Goal: Task Accomplishment & Management: Manage account settings

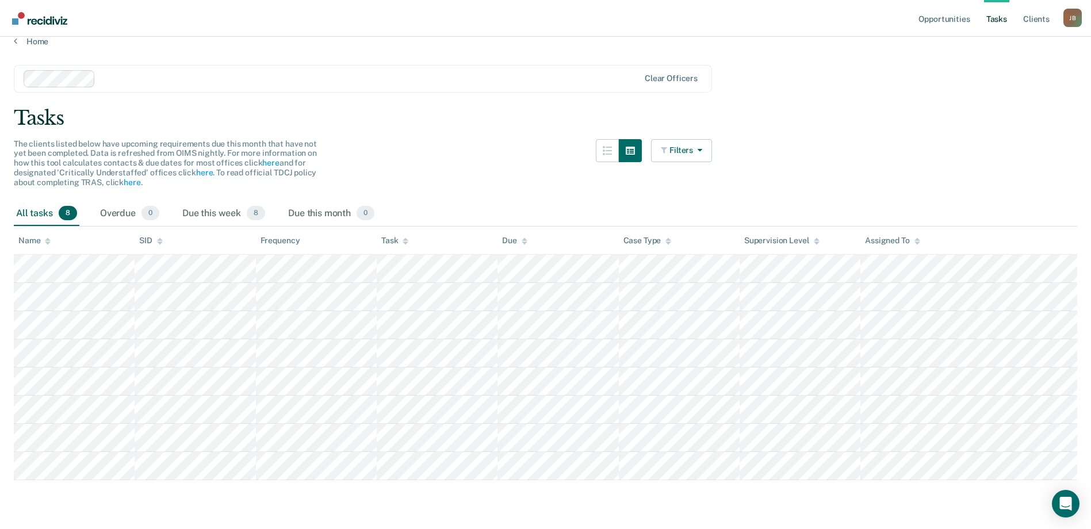
scroll to position [18, 0]
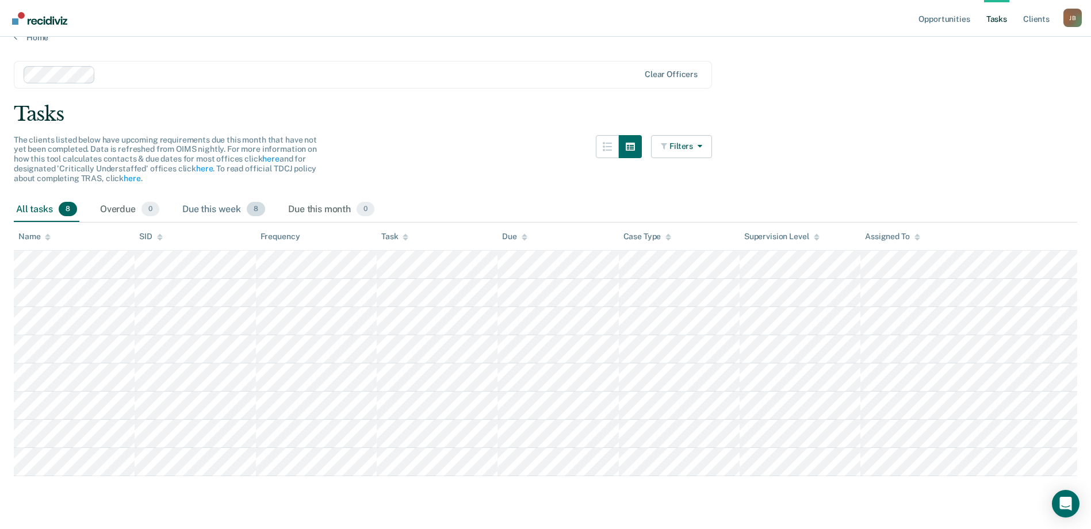
click at [234, 203] on div "Due this week 8" at bounding box center [223, 209] width 87 height 25
click at [55, 210] on div "All tasks 8" at bounding box center [47, 209] width 66 height 25
click at [135, 208] on div "Overdue 0" at bounding box center [130, 209] width 64 height 25
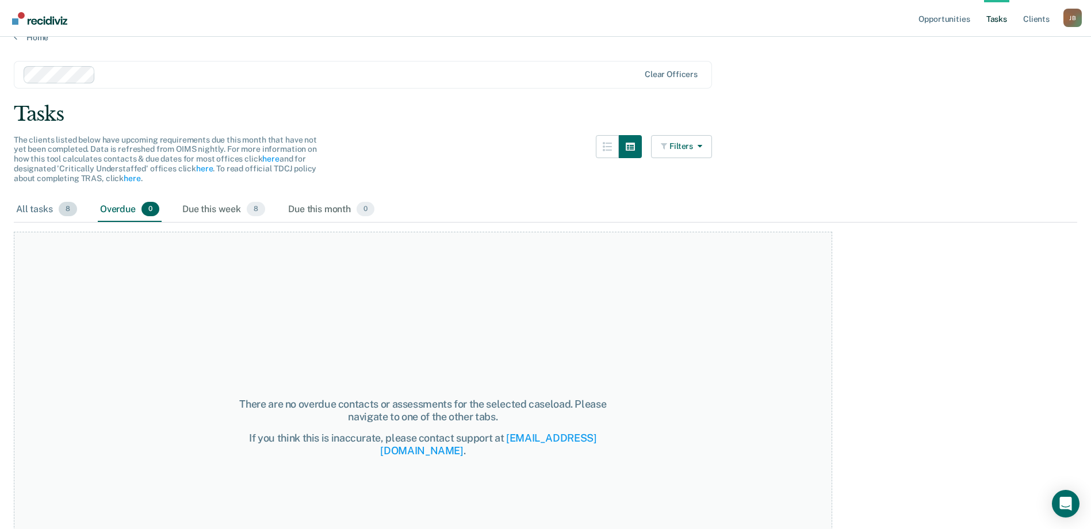
click at [62, 209] on span "8" at bounding box center [68, 209] width 18 height 15
